Goal: Check status: Check status

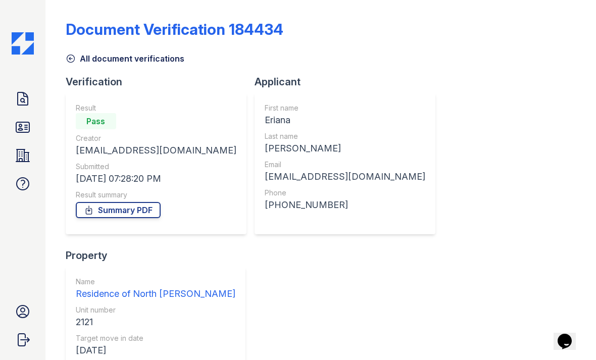
click at [24, 103] on icon at bounding box center [23, 99] width 16 height 16
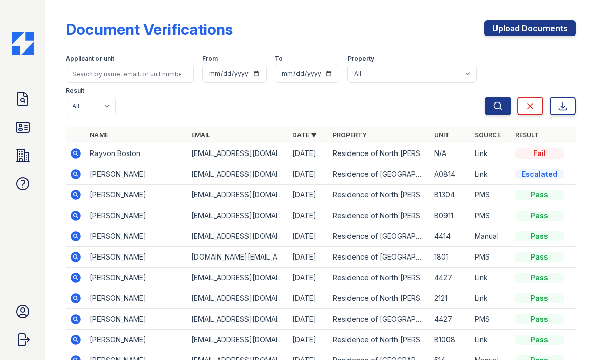
click at [74, 155] on icon at bounding box center [76, 153] width 10 height 10
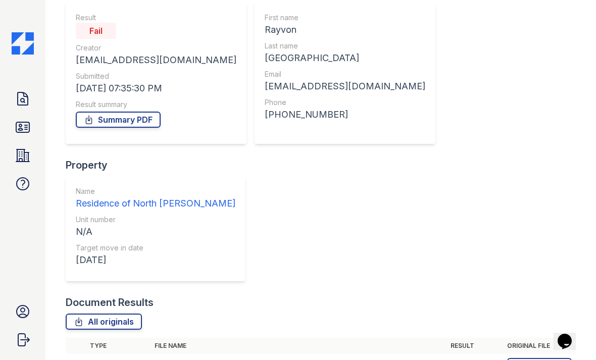
scroll to position [90, 0]
click at [72, 359] on icon at bounding box center [76, 366] width 10 height 10
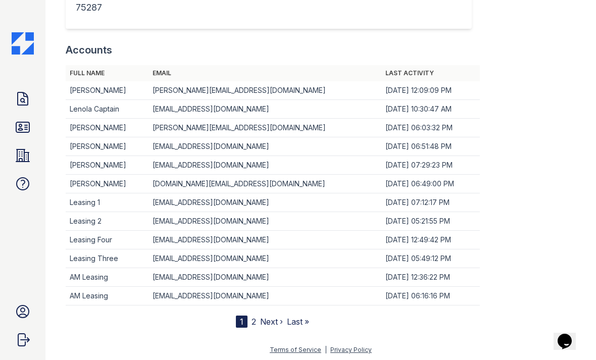
scroll to position [634, 0]
